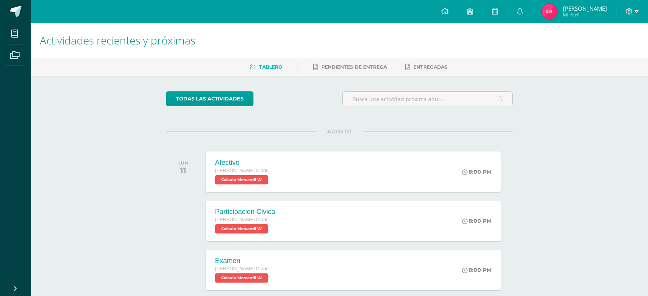
scroll to position [0, 3]
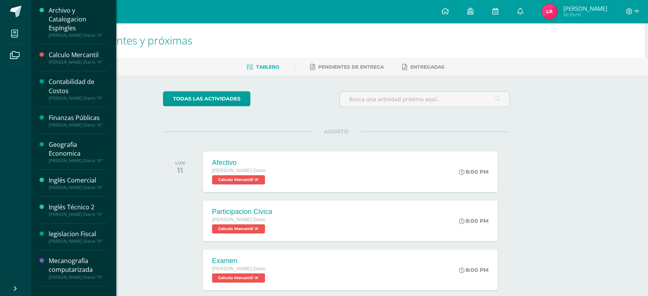
click at [19, 29] on span at bounding box center [14, 33] width 17 height 17
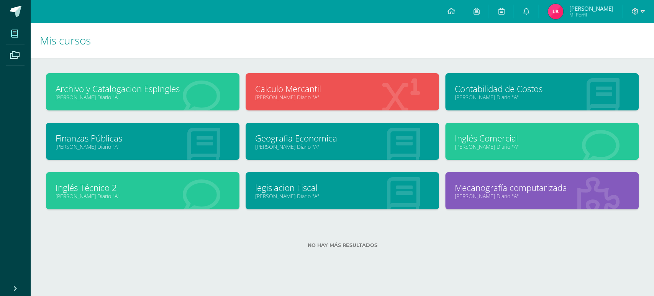
click at [494, 190] on link "Mecanografía computarizada" at bounding box center [542, 188] width 174 height 12
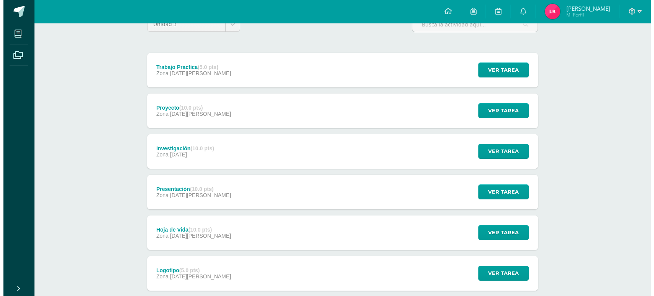
scroll to position [121, 0]
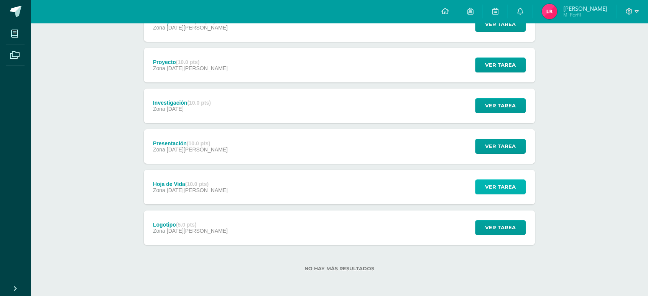
click at [501, 186] on span "Ver tarea" at bounding box center [500, 187] width 31 height 14
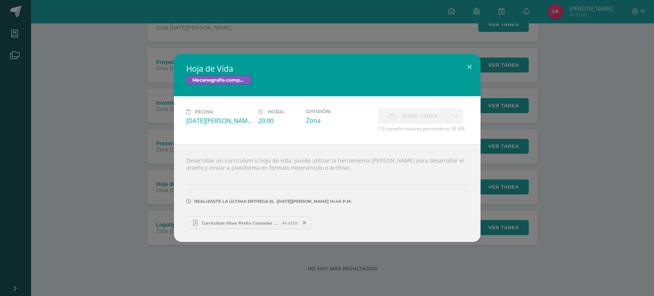
click at [250, 221] on span "Curriculum Vitae Perito Contador Bilingüe, [PERSON_NAME].pdf" at bounding box center [240, 223] width 84 height 6
